Goal: Task Accomplishment & Management: Manage account settings

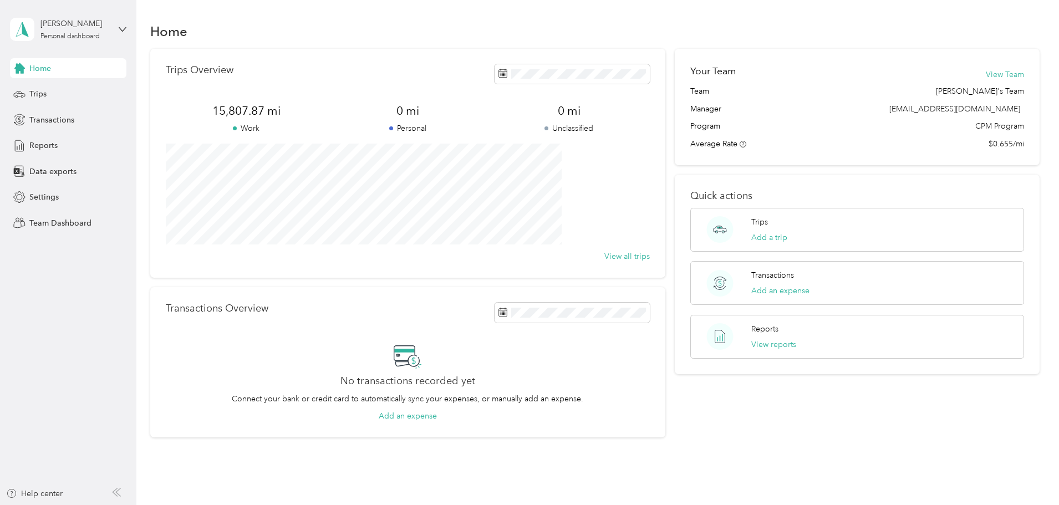
click at [309, 131] on p "Work" at bounding box center [246, 129] width 161 height 12
click at [498, 74] on icon at bounding box center [502, 73] width 9 height 9
click at [38, 91] on span "Trips" at bounding box center [37, 94] width 17 height 12
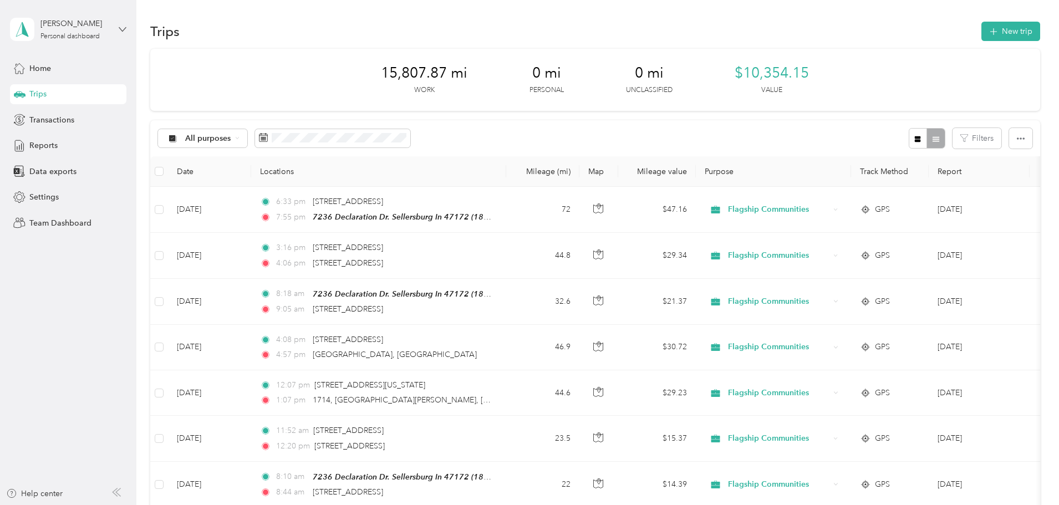
click at [122, 29] on icon at bounding box center [123, 30] width 8 height 8
click at [44, 110] on div "Personal dashboard" at bounding box center [127, 115] width 218 height 19
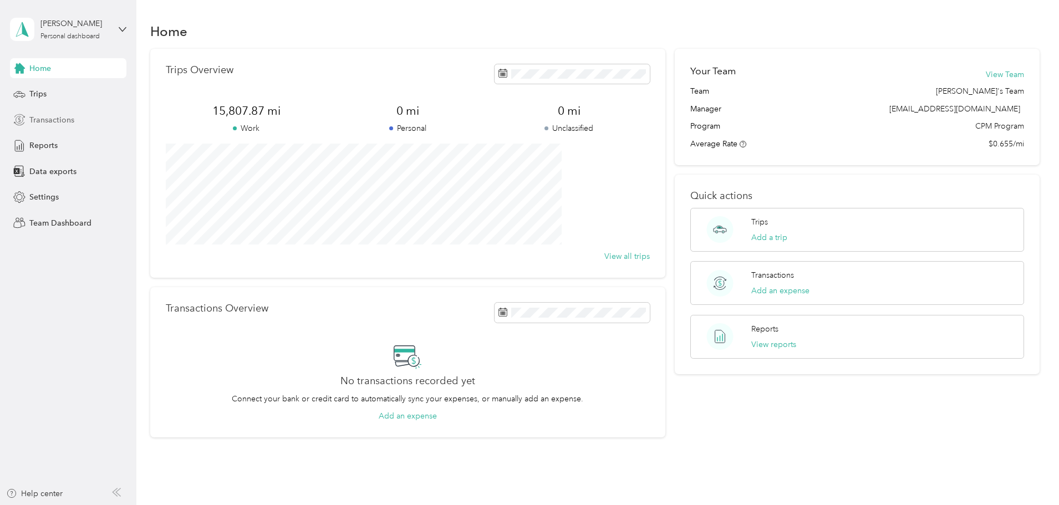
click at [52, 119] on span "Transactions" at bounding box center [51, 120] width 45 height 12
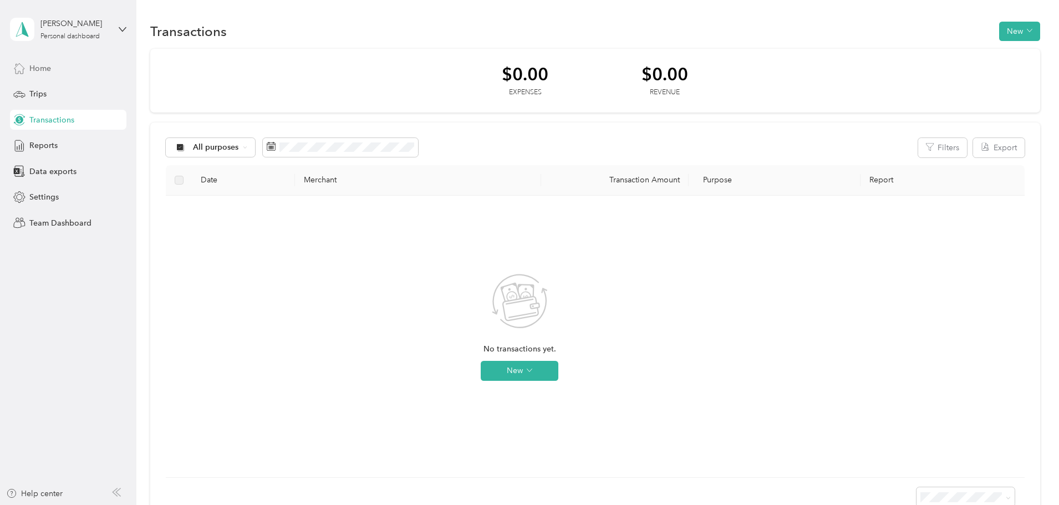
click at [47, 68] on span "Home" at bounding box center [40, 69] width 22 height 12
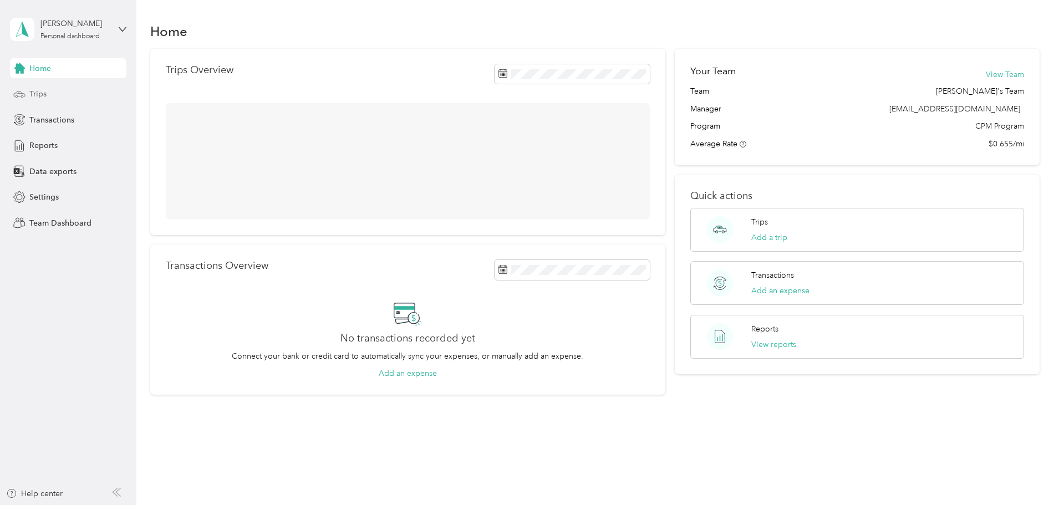
click at [34, 96] on span "Trips" at bounding box center [37, 94] width 17 height 12
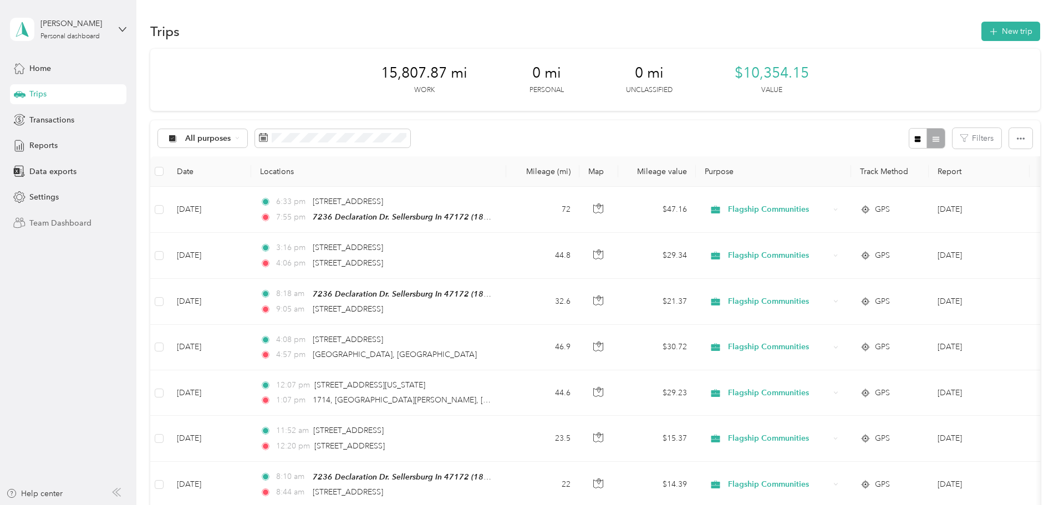
click at [55, 224] on span "Team Dashboard" at bounding box center [60, 223] width 62 height 12
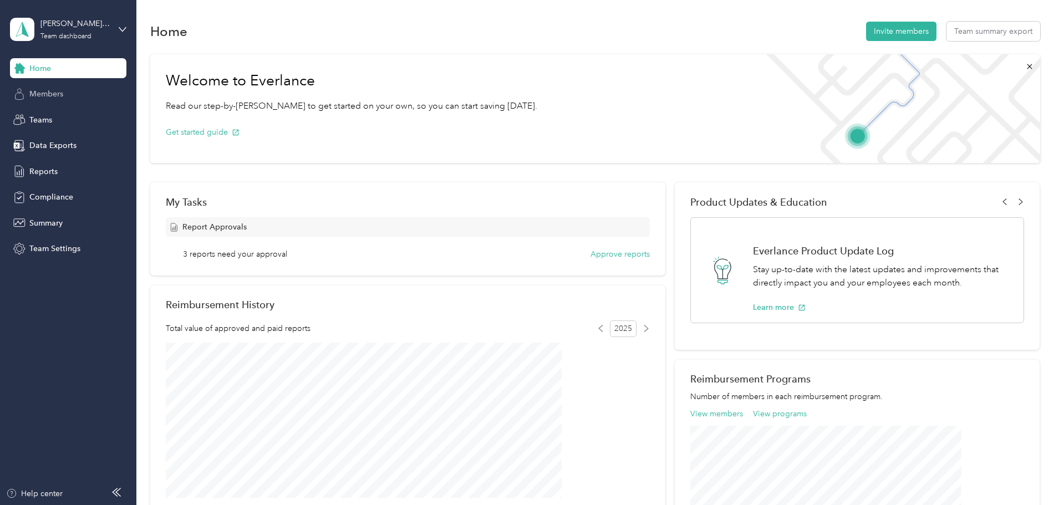
click at [48, 93] on span "Members" at bounding box center [46, 94] width 34 height 12
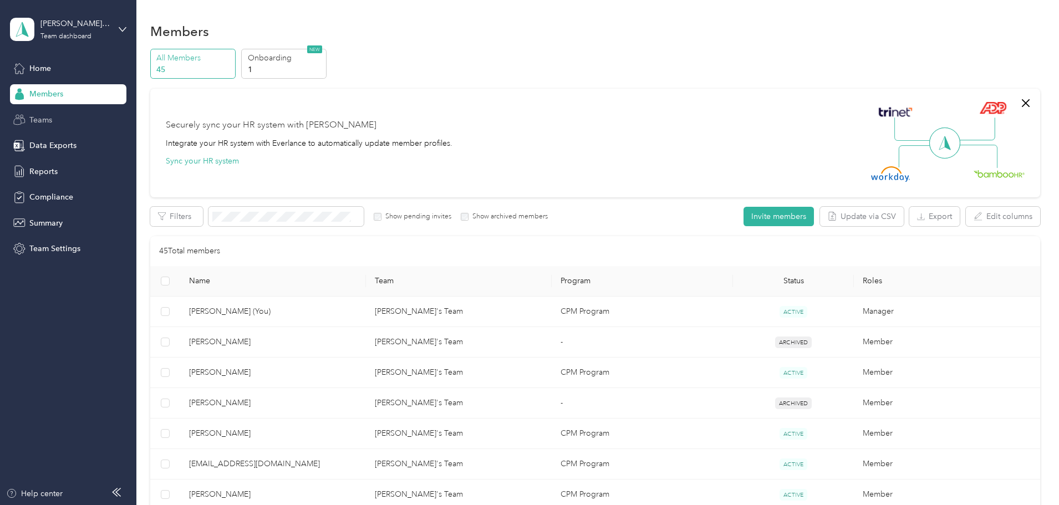
click at [34, 120] on span "Teams" at bounding box center [40, 120] width 23 height 12
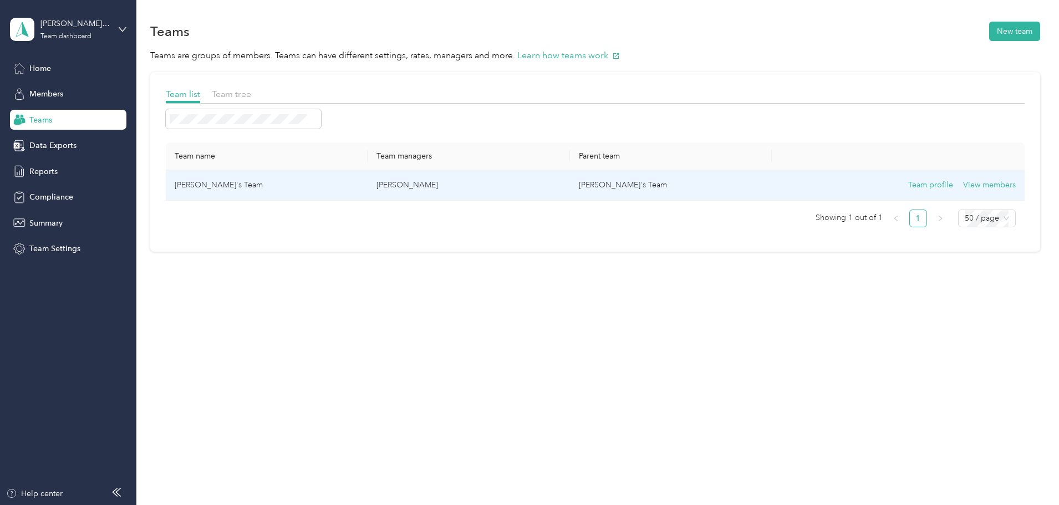
click at [262, 182] on td "Beth's Team" at bounding box center [267, 185] width 202 height 30
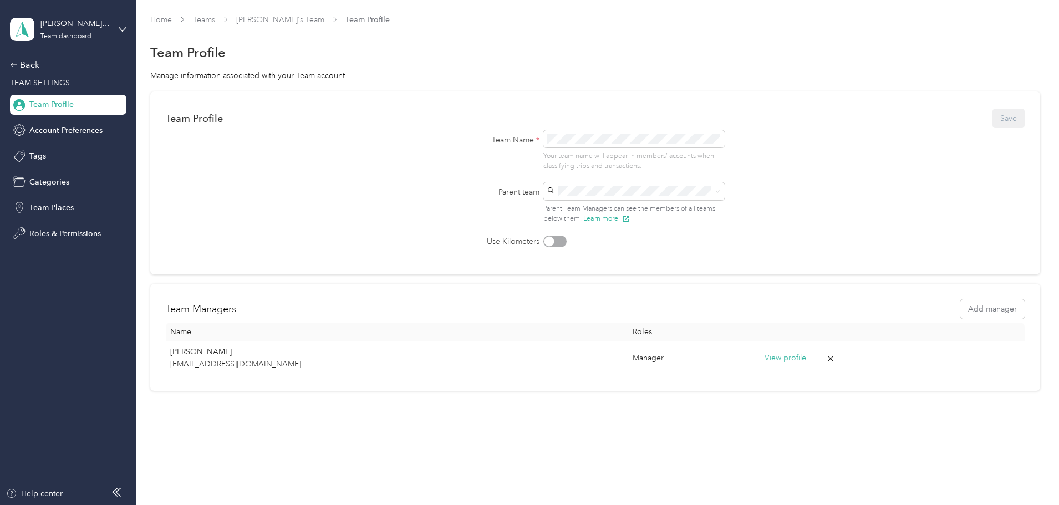
click at [51, 81] on span "TEAM SETTINGS" at bounding box center [40, 82] width 60 height 9
click at [64, 30] on div "Beth's Team Team dashboard" at bounding box center [74, 29] width 69 height 22
click at [54, 88] on div "Team dashboard" at bounding box center [50, 91] width 61 height 12
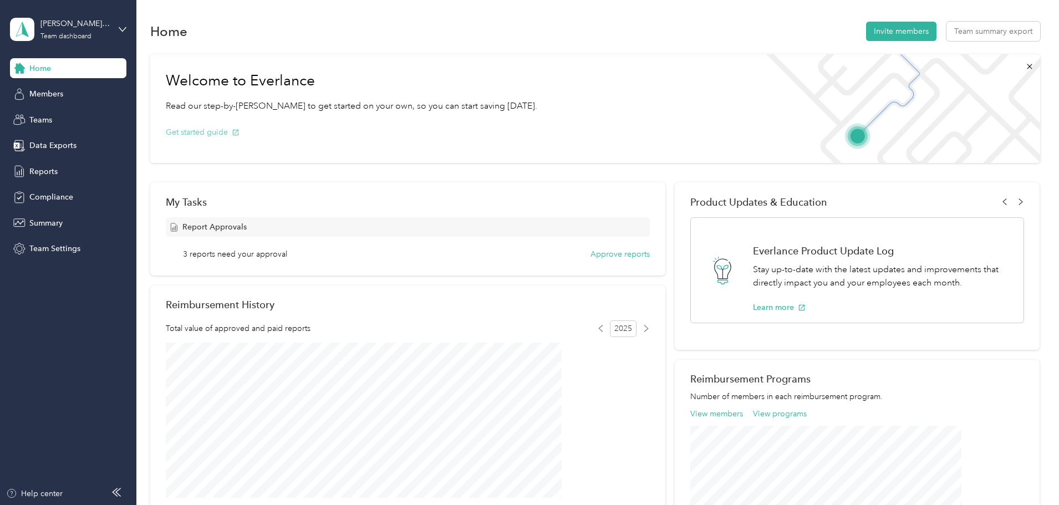
click at [239, 132] on button "Get started guide" at bounding box center [203, 132] width 74 height 12
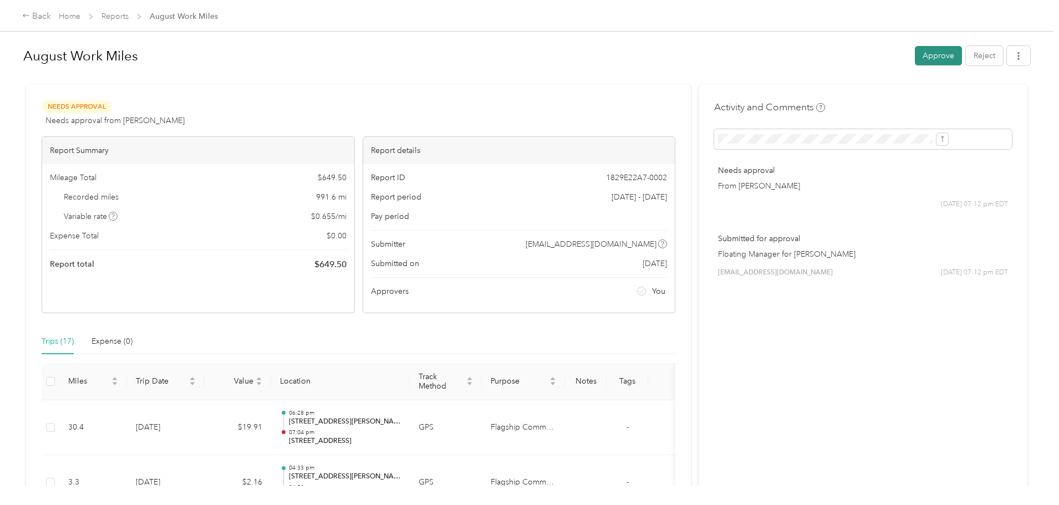
click at [915, 60] on button "Approve" at bounding box center [938, 55] width 47 height 19
